Goal: Task Accomplishment & Management: Manage account settings

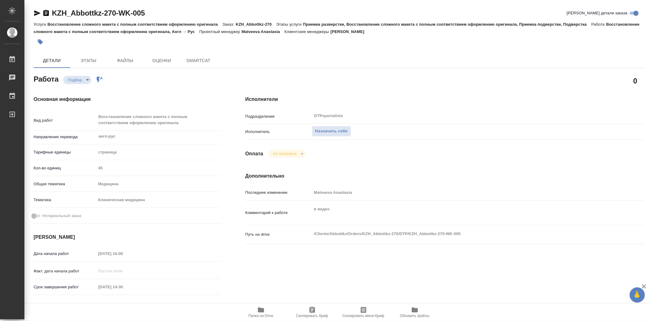
type textarea "x"
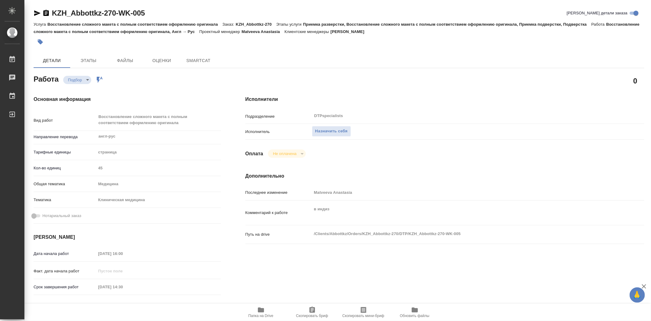
type textarea "x"
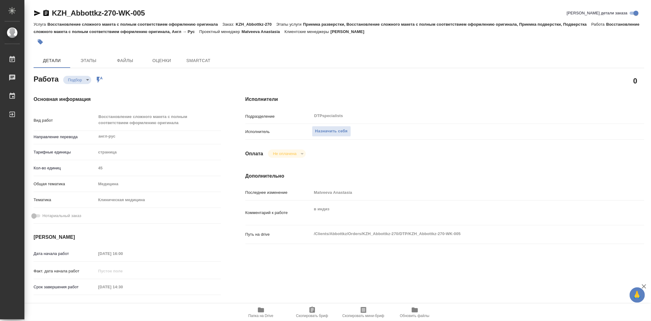
type textarea "x"
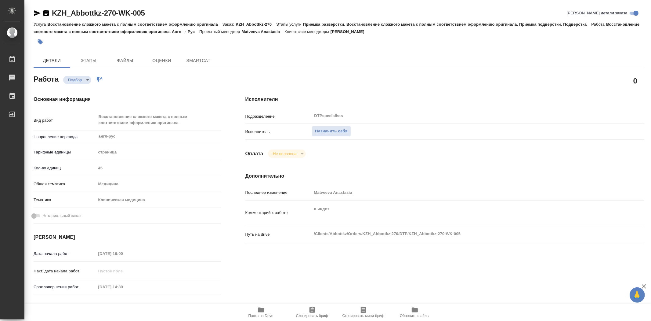
type textarea "x"
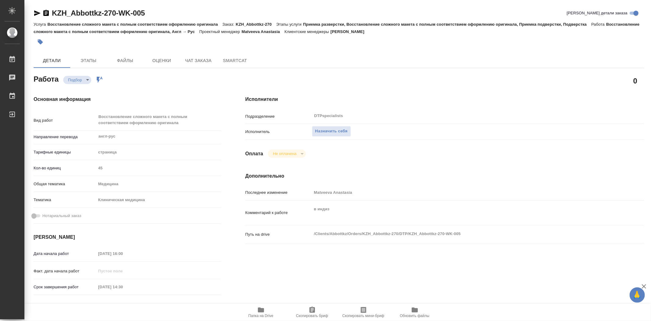
type textarea "x"
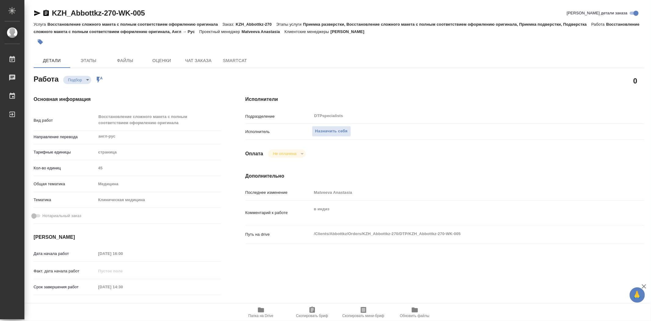
scroll to position [68, 0]
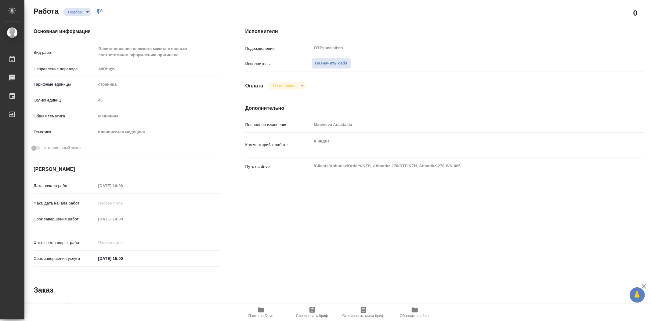
type textarea "x"
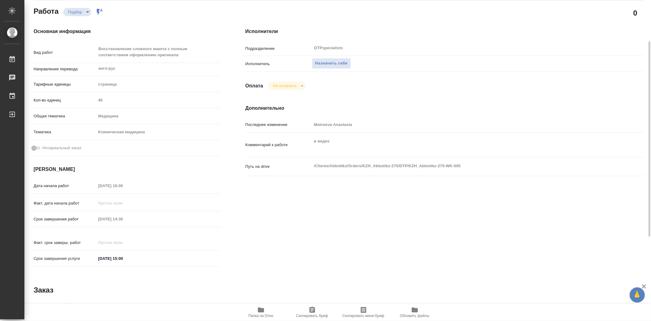
click at [271, 314] on span "Папка на Drive" at bounding box center [261, 315] width 25 height 4
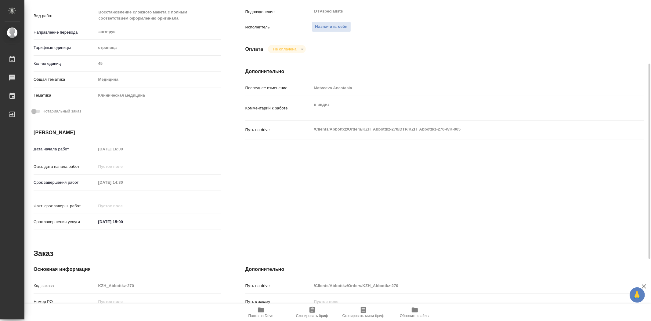
scroll to position [37, 0]
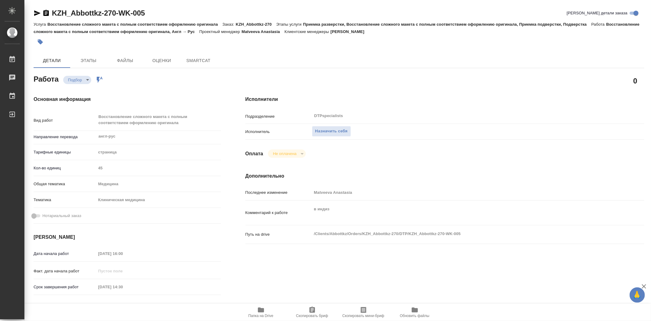
type textarea "x"
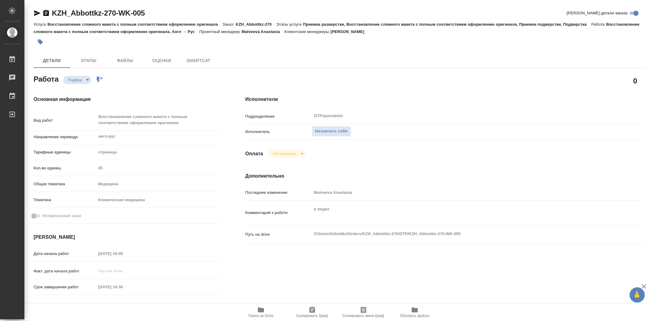
type textarea "x"
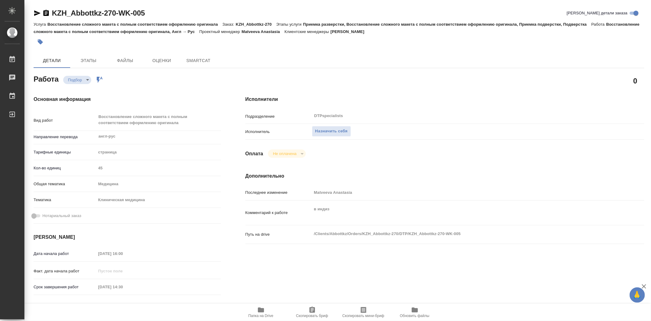
type textarea "x"
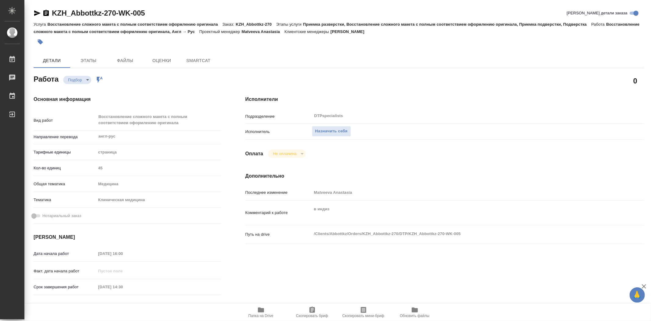
type textarea "x"
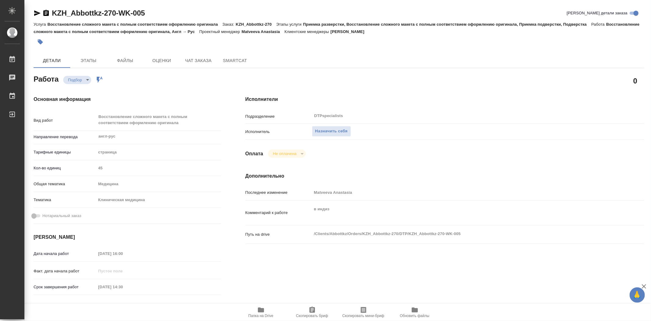
type textarea "x"
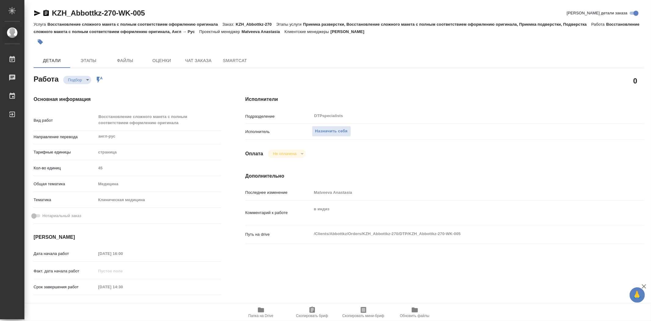
type textarea "x"
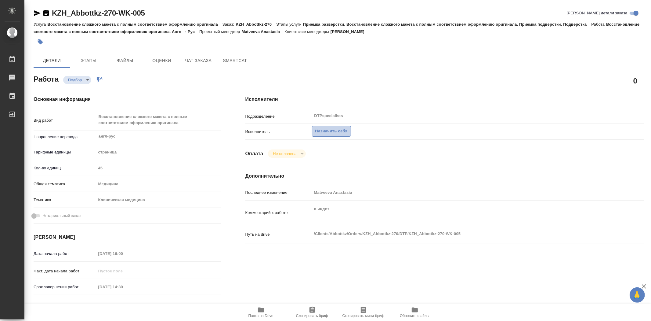
click at [335, 132] on span "Назначить себя" at bounding box center [331, 131] width 32 height 7
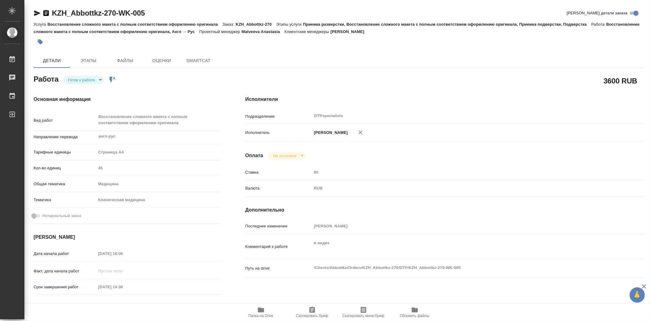
type textarea "x"
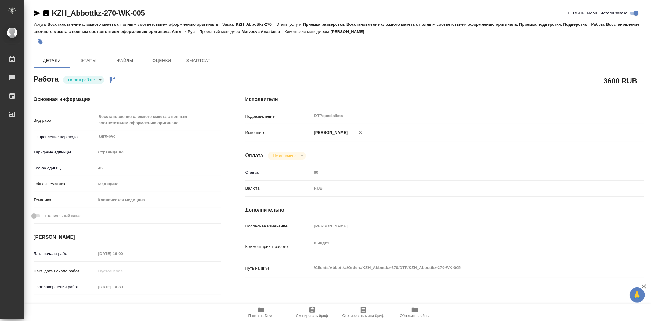
type textarea "x"
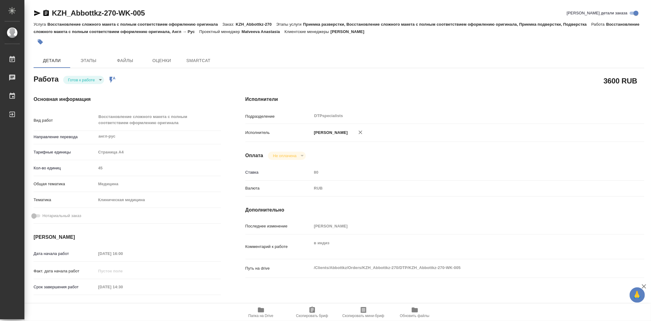
type textarea "x"
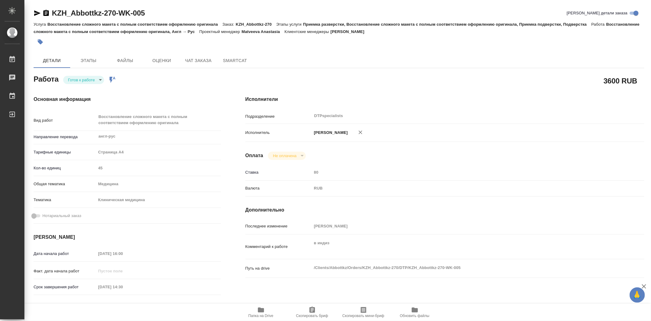
type textarea "x"
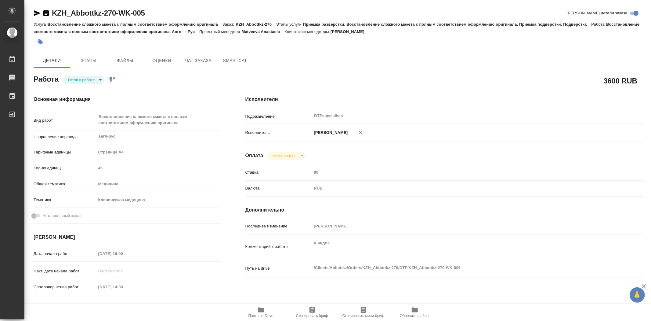
type textarea "x"
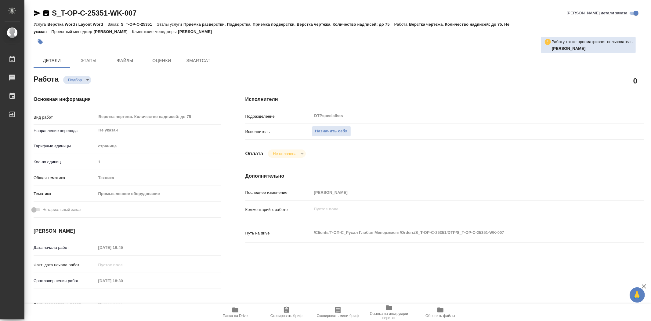
type textarea "x"
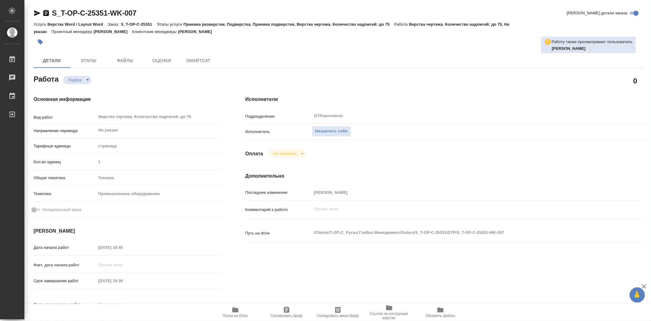
type textarea "x"
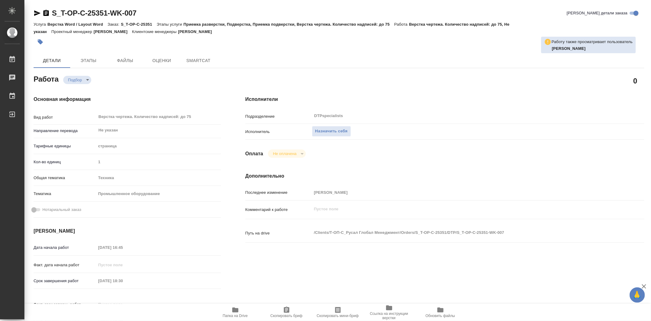
type textarea "x"
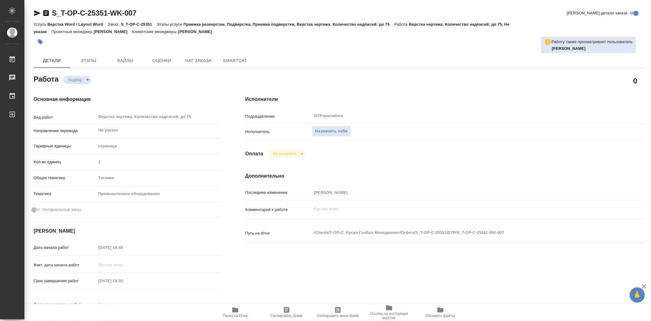
type textarea "x"
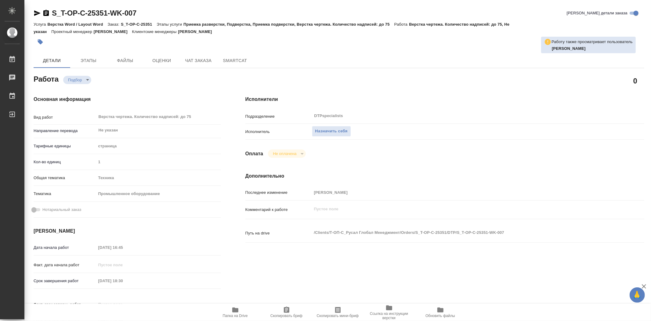
click at [248, 312] on span "Папка на Drive" at bounding box center [235, 312] width 44 height 12
type textarea "x"
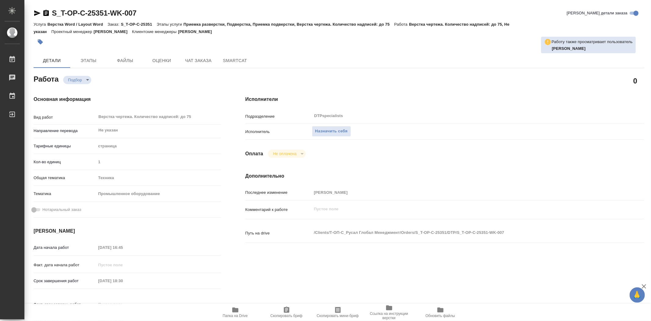
type textarea "x"
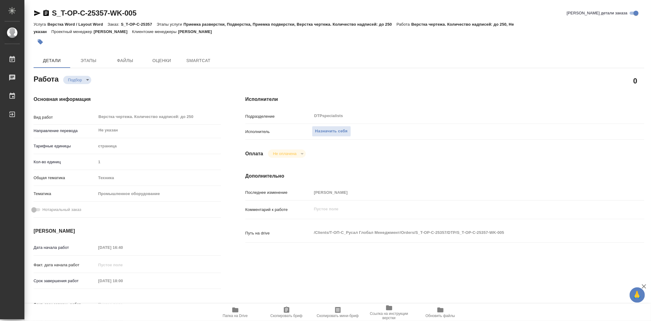
type textarea "x"
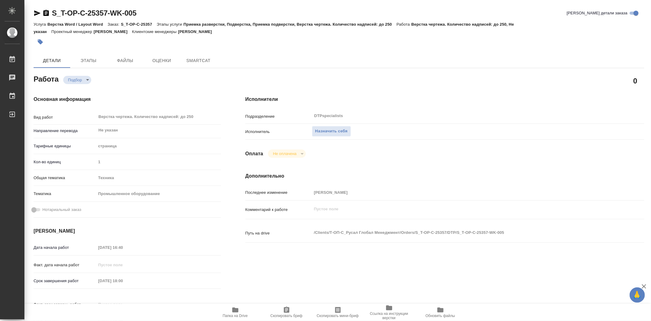
type textarea "x"
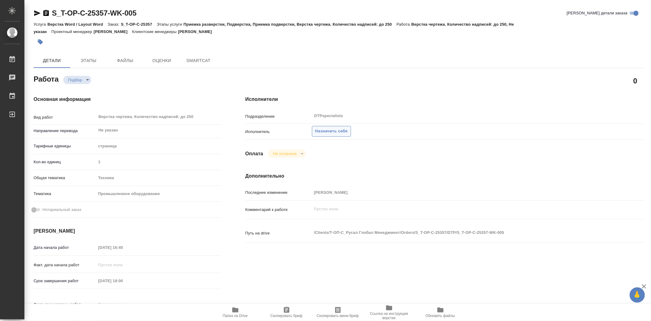
type textarea "x"
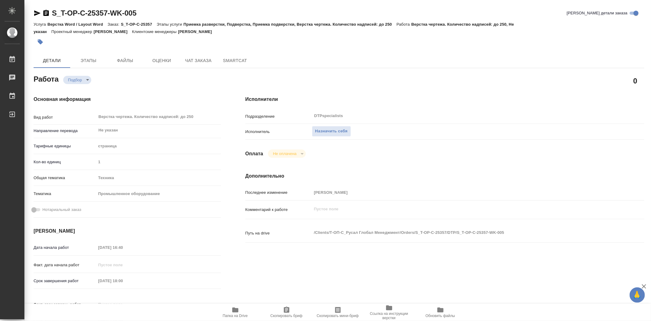
type textarea "x"
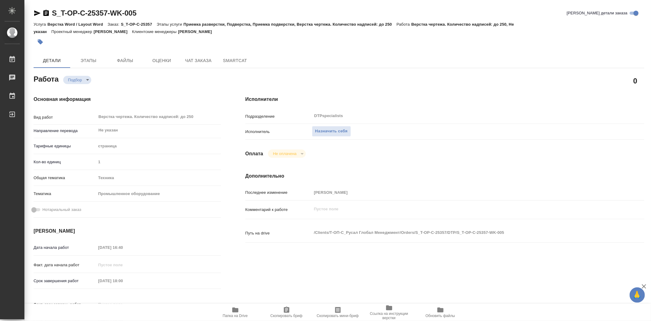
type textarea "x"
click at [238, 311] on icon "button" at bounding box center [235, 309] width 6 height 5
